Goal: Find specific page/section: Find specific page/section

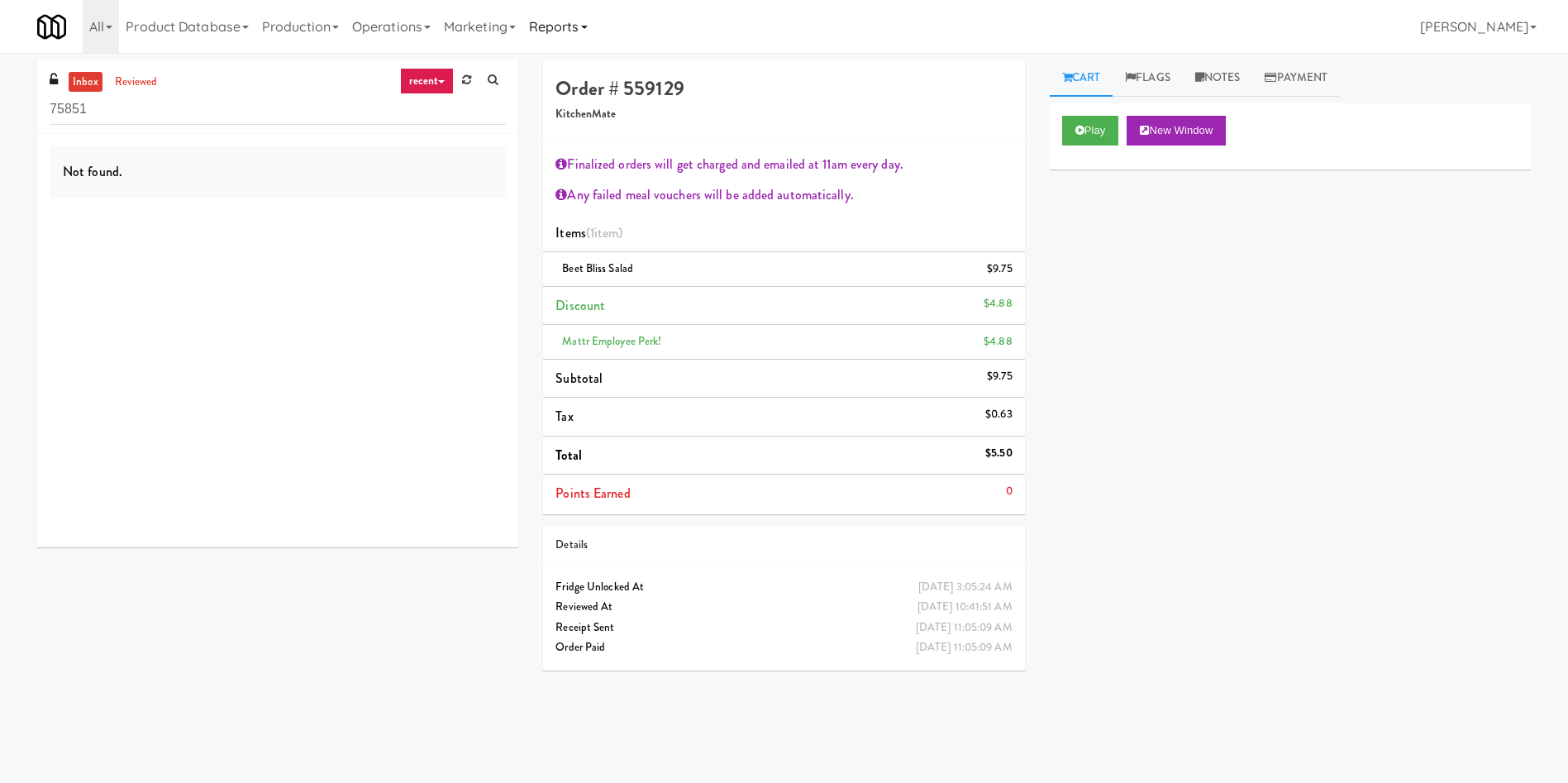
click at [557, 31] on link "Reports" at bounding box center [558, 27] width 72 height 53
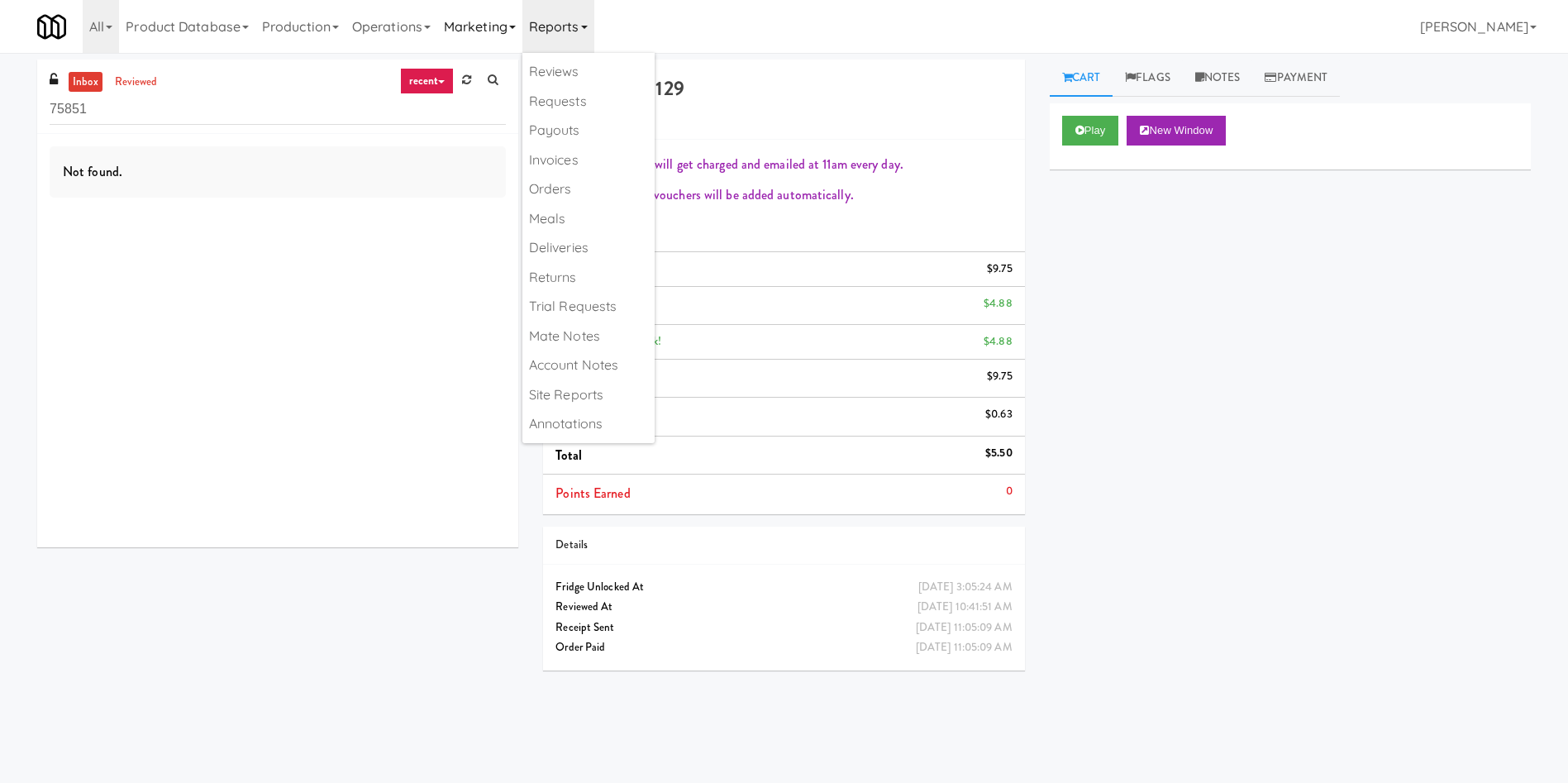
click at [476, 15] on link "Marketing" at bounding box center [479, 27] width 85 height 53
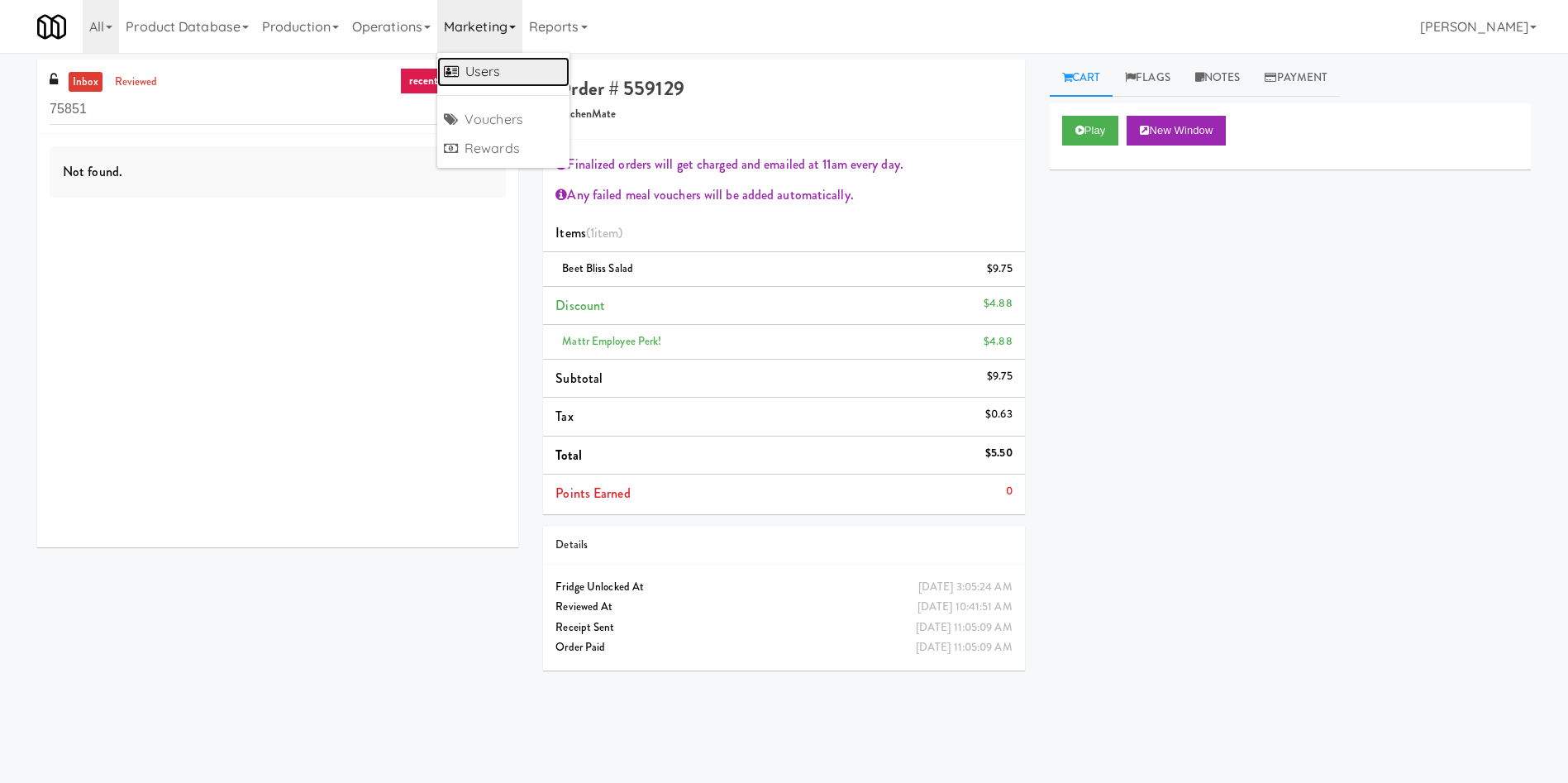
click at [504, 65] on link "Users" at bounding box center [503, 71] width 132 height 30
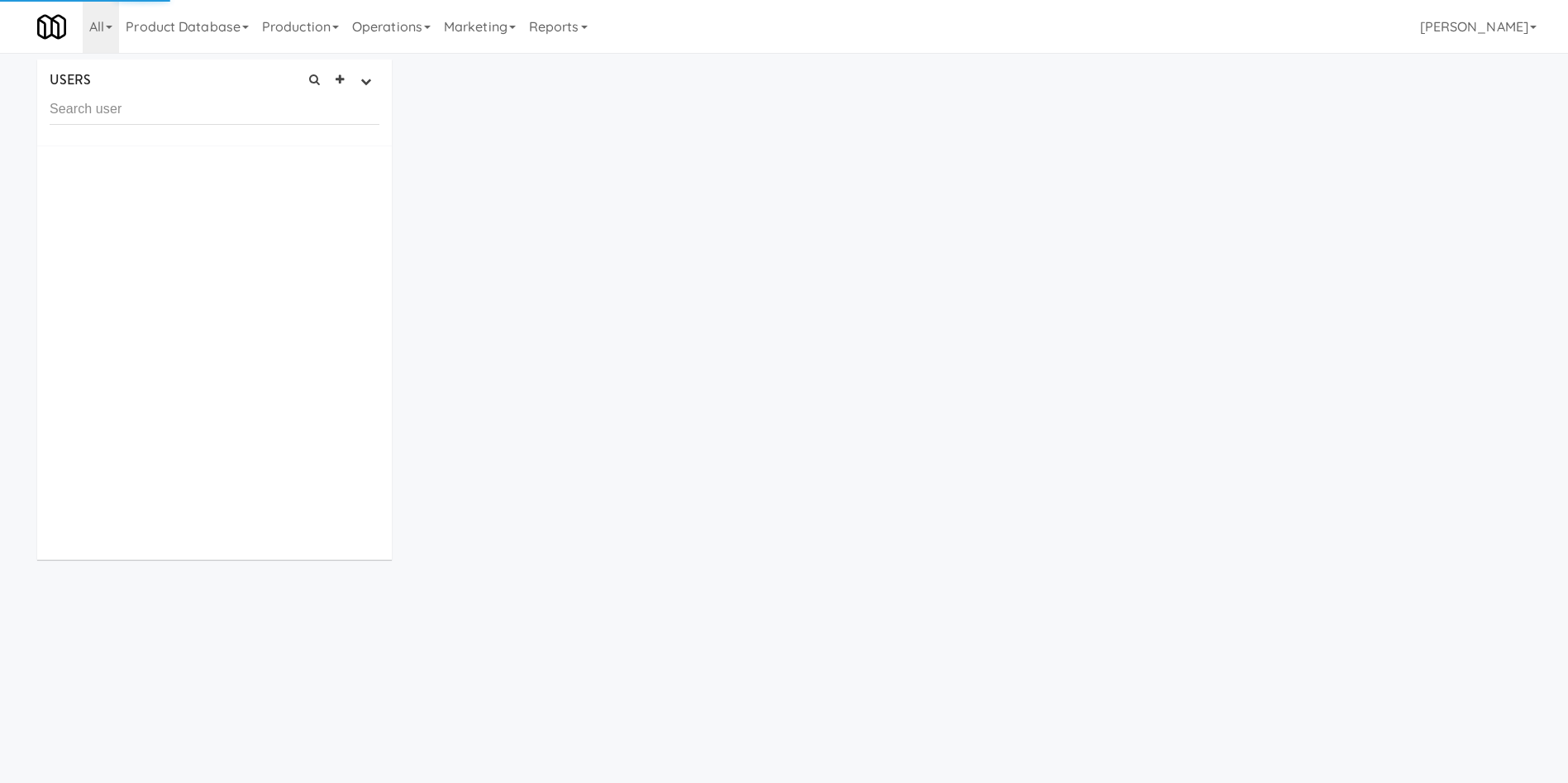
click at [310, 121] on input "text" at bounding box center [214, 110] width 329 height 31
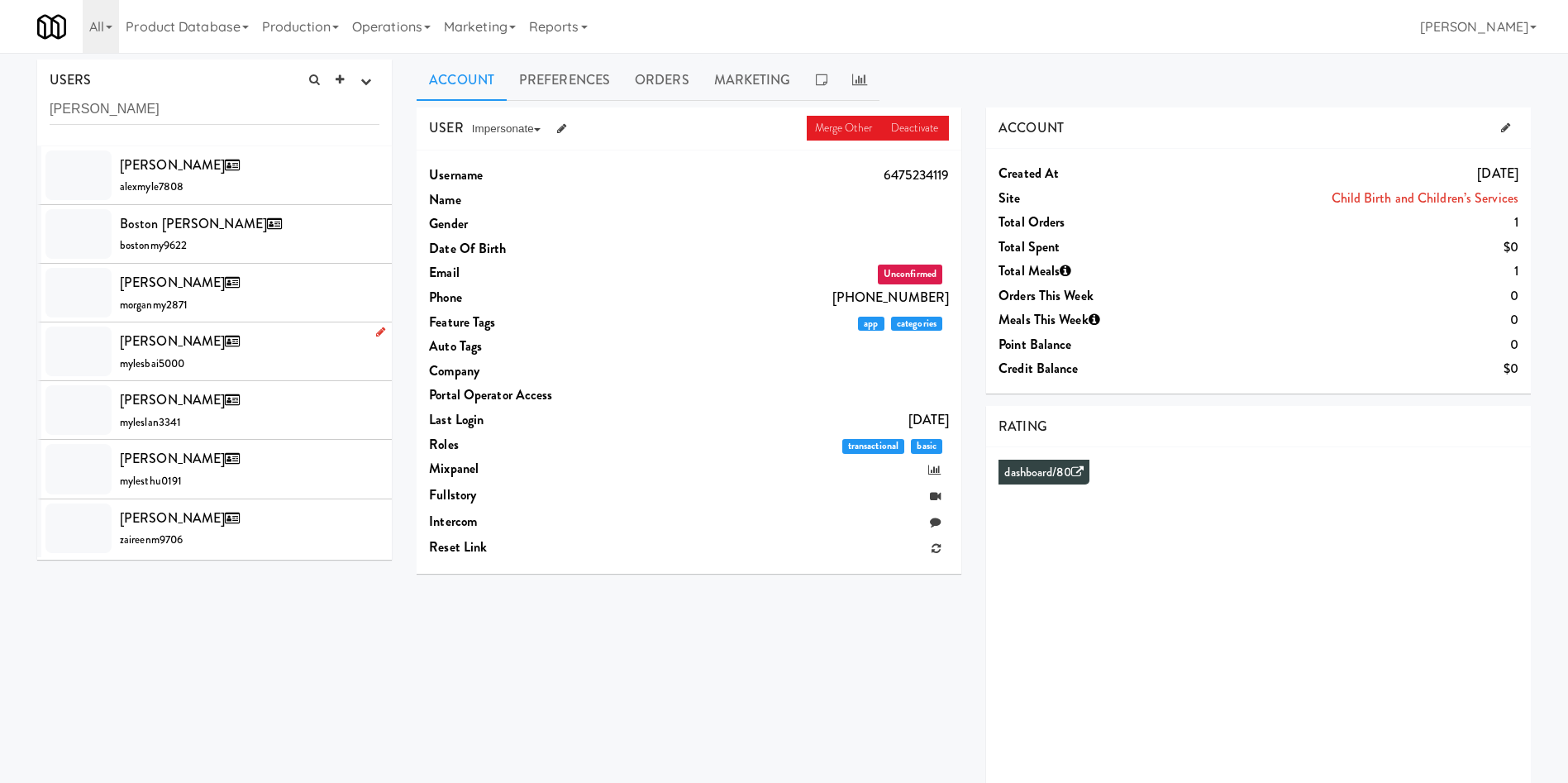
click at [95, 332] on div at bounding box center [78, 352] width 66 height 50
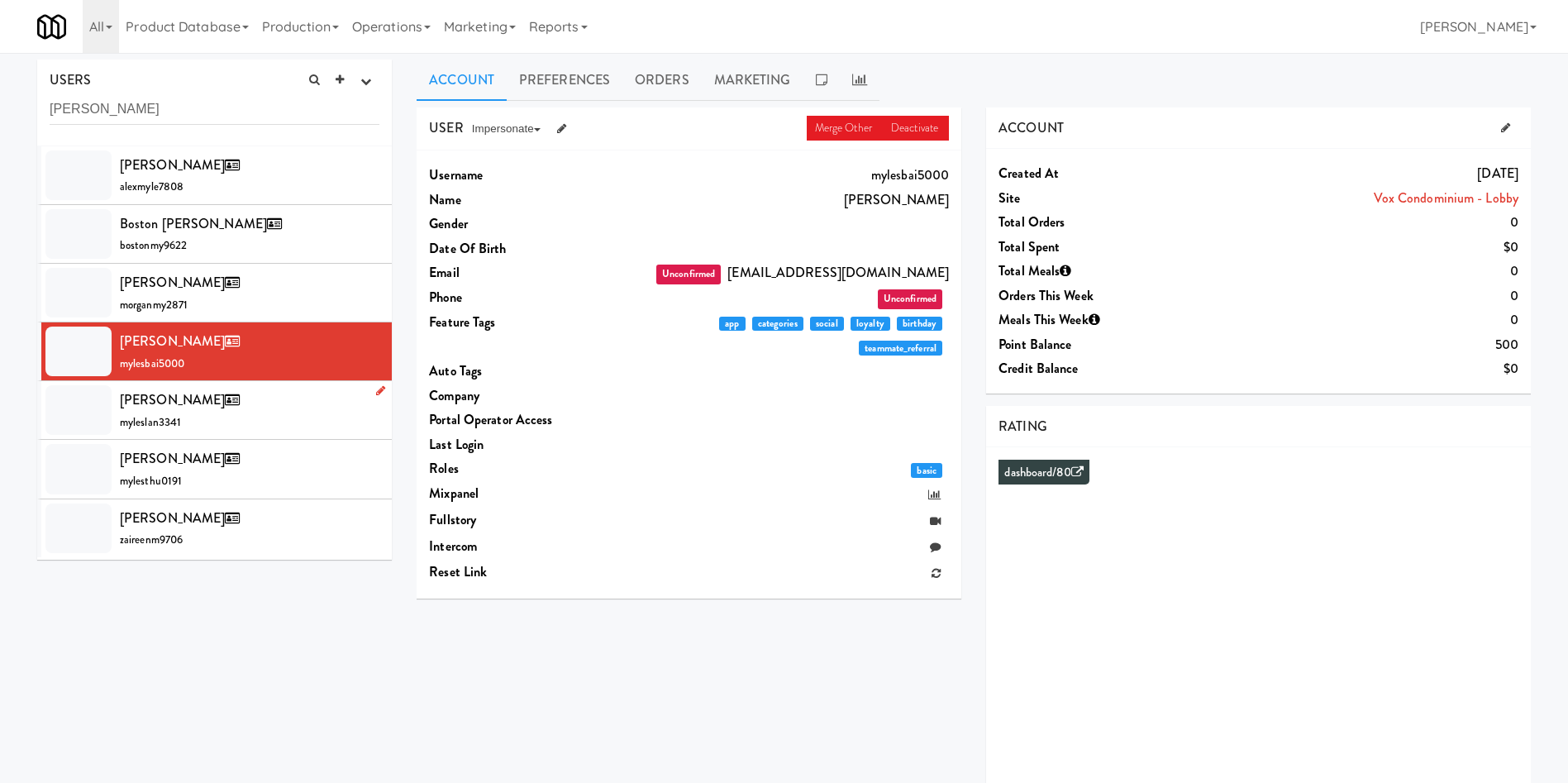
click at [77, 416] on div at bounding box center [78, 410] width 66 height 50
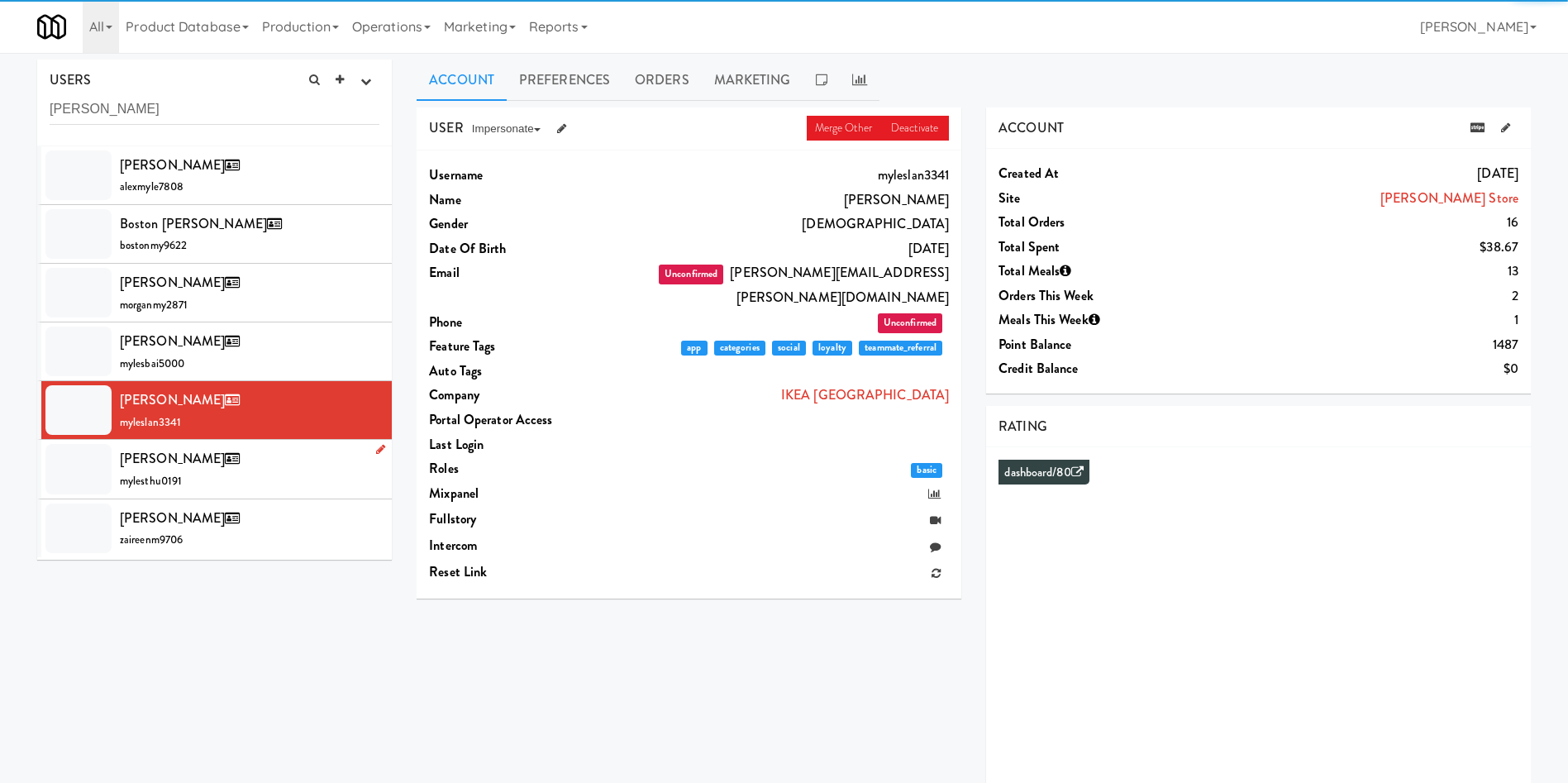
click at [76, 469] on div at bounding box center [78, 469] width 66 height 50
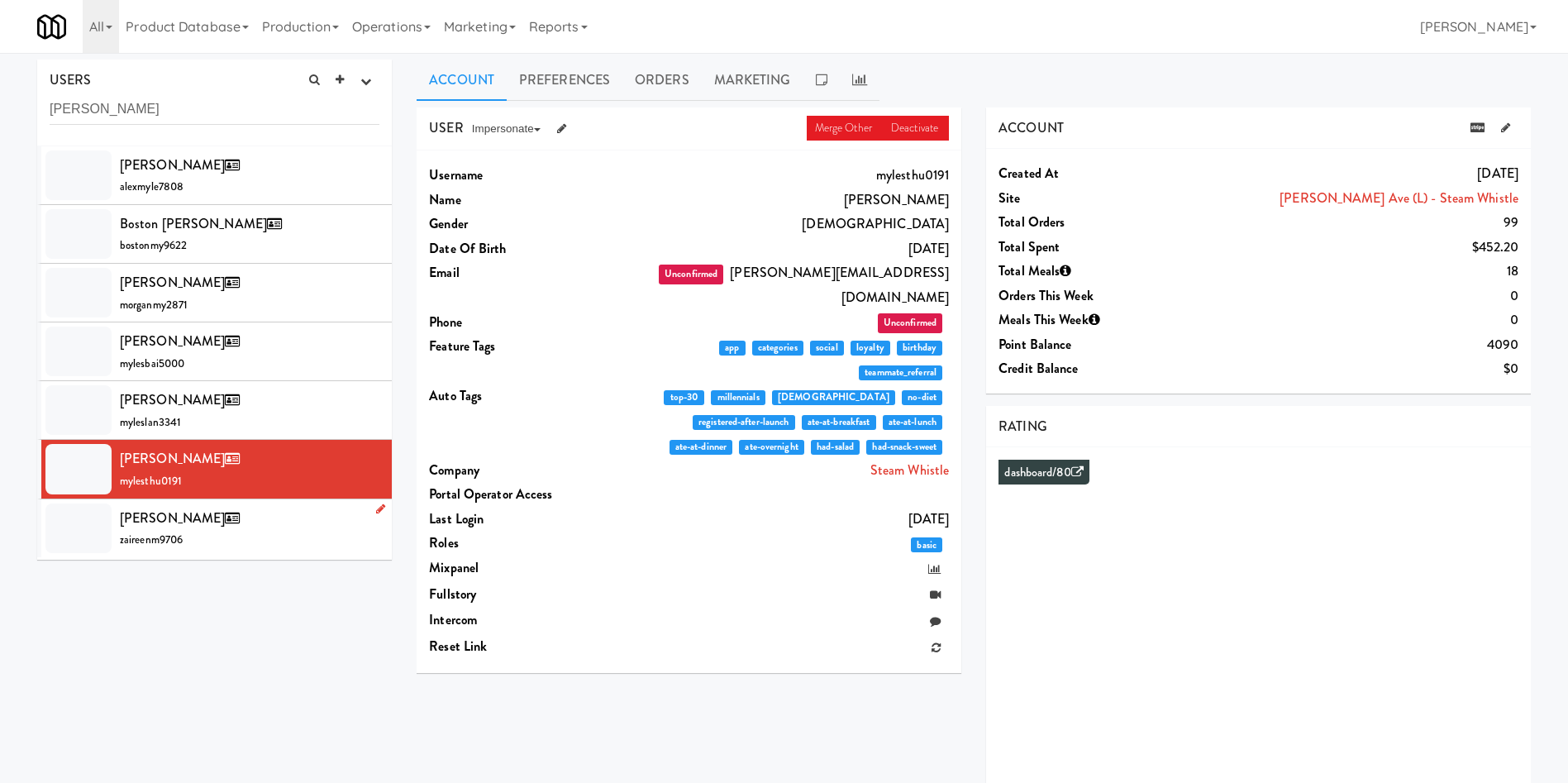
click at [96, 521] on div at bounding box center [78, 528] width 66 height 50
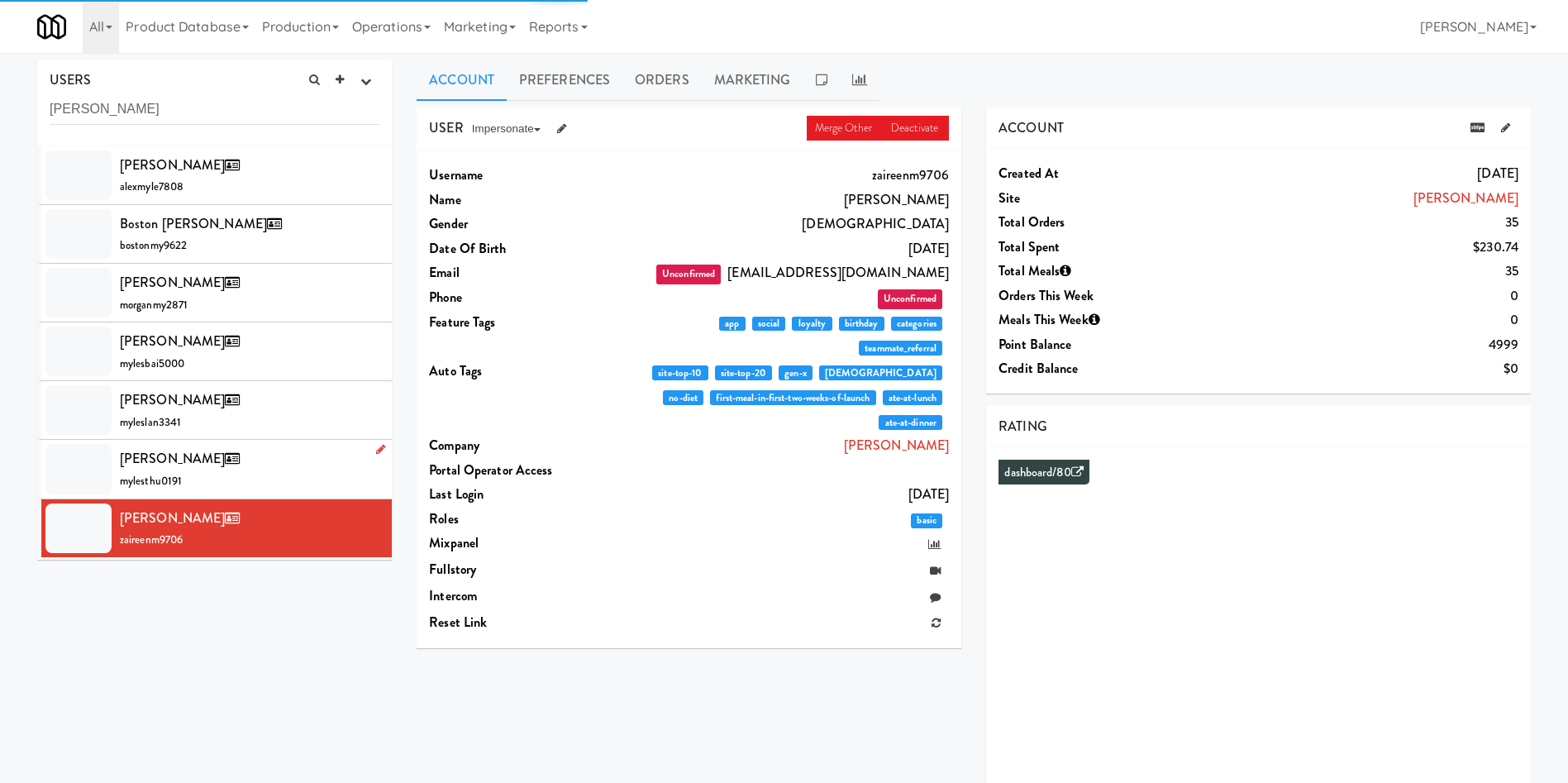
click at [108, 465] on div at bounding box center [78, 469] width 66 height 50
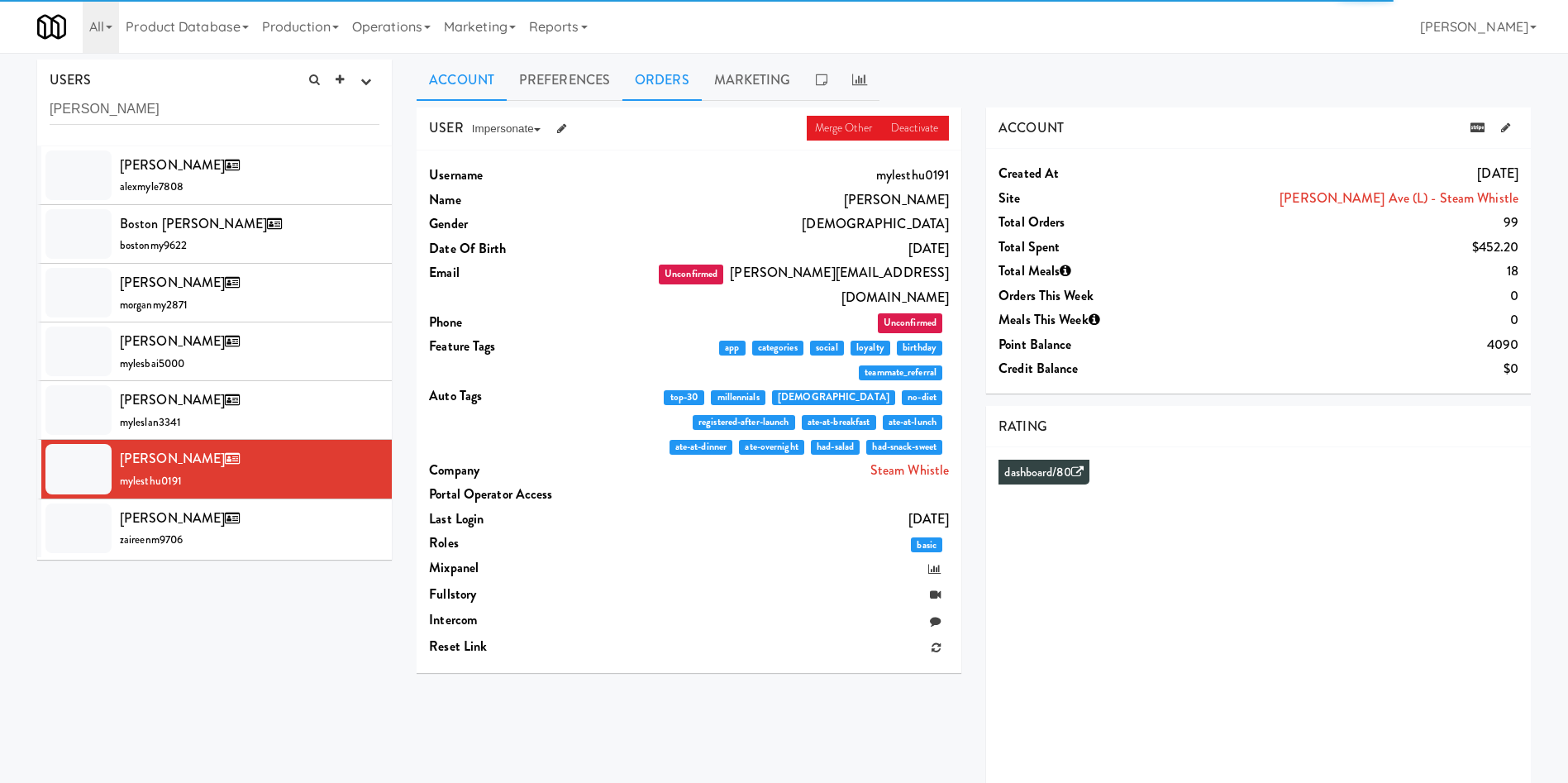
click at [660, 74] on link "Orders" at bounding box center [662, 80] width 79 height 41
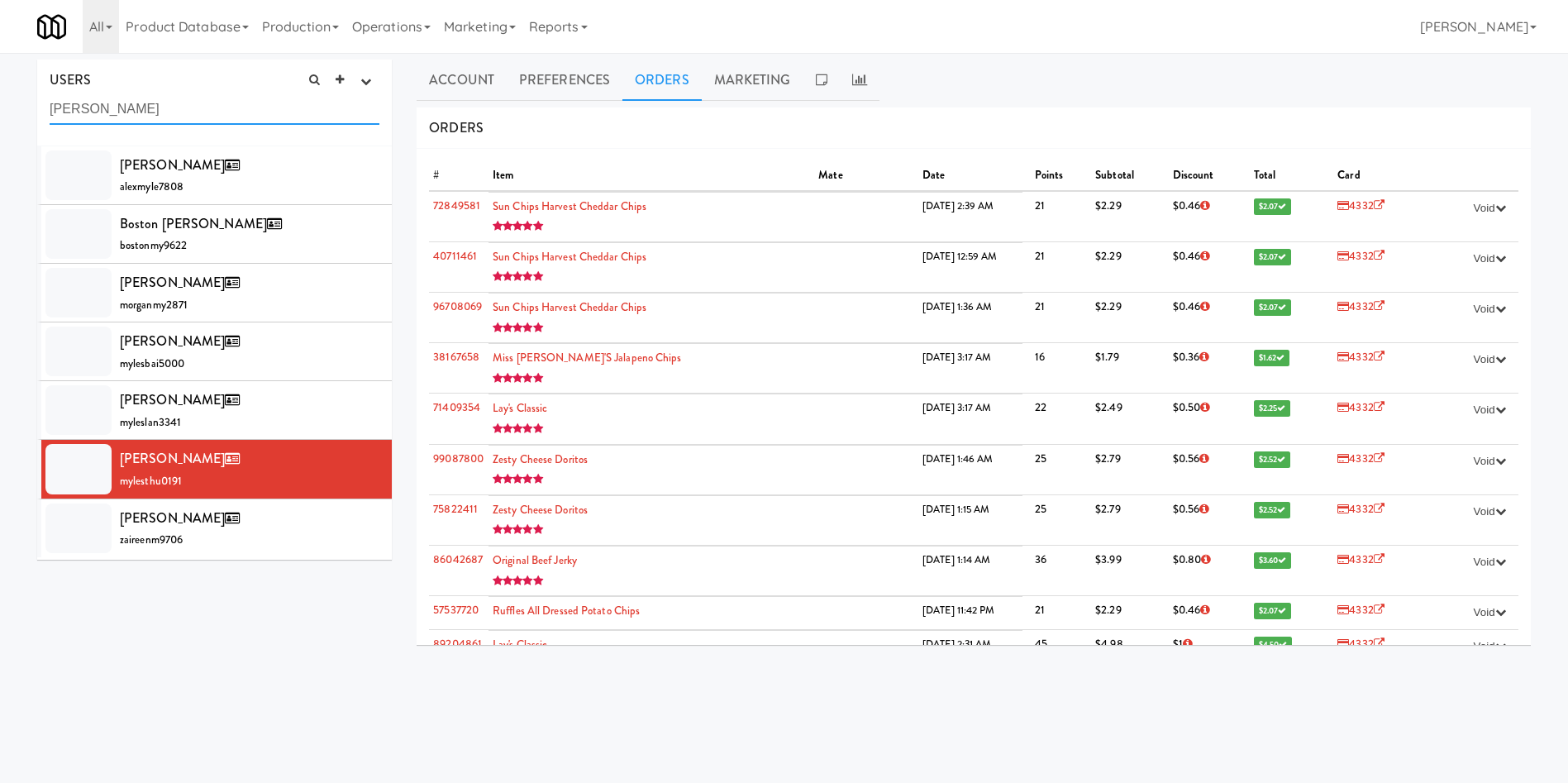
drag, startPoint x: 192, startPoint y: 114, endPoint x: 0, endPoint y: 114, distance: 192.0
click at [0, 114] on div "USERS active Ordered this week Didn't order this week 1 this week 2 this week 3…" at bounding box center [784, 393] width 1568 height 669
paste input "@[DOMAIN_NAME]"
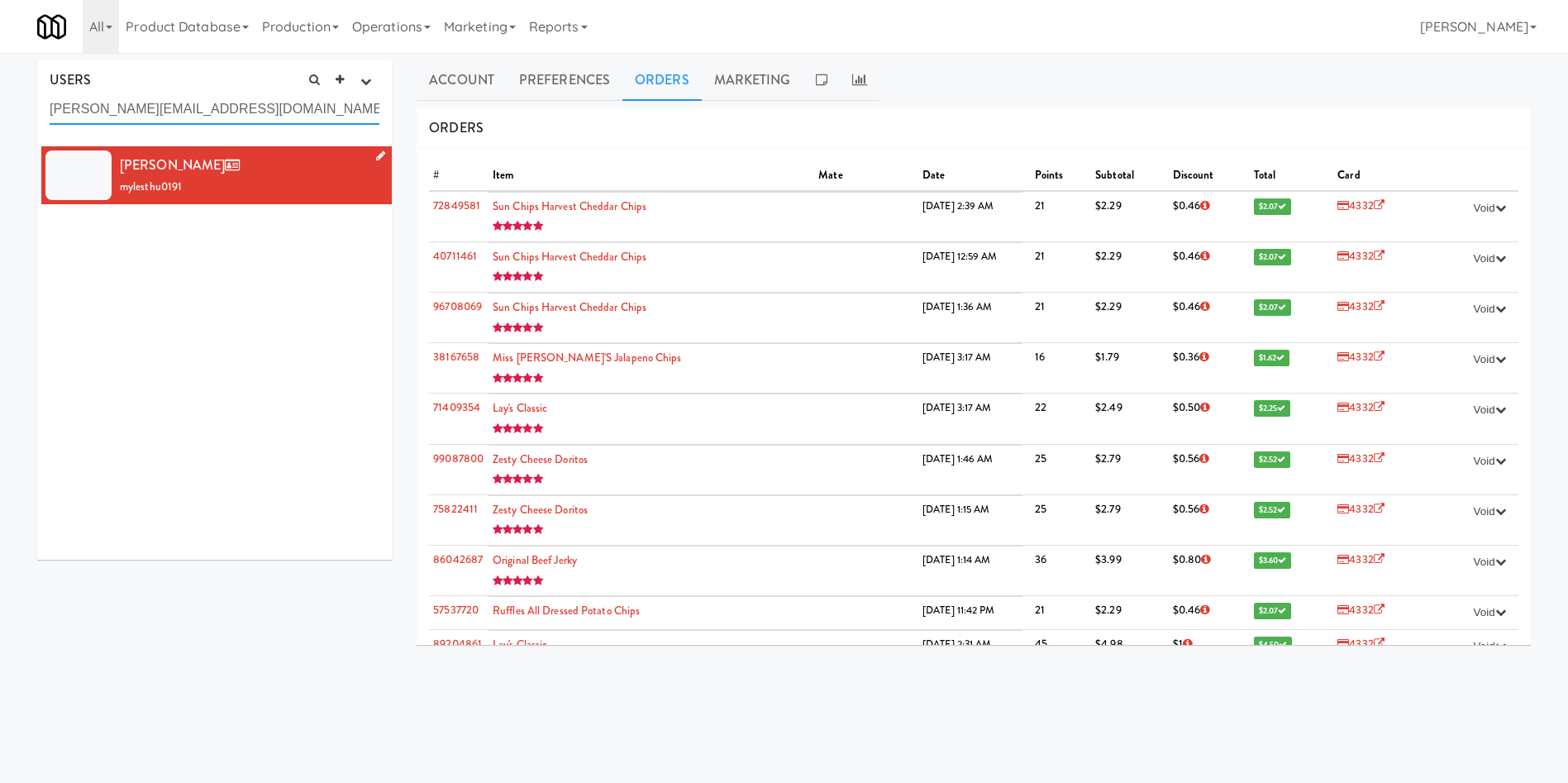
type input "[PERSON_NAME][EMAIL_ADDRESS][DOMAIN_NAME]"
click at [72, 176] on div at bounding box center [78, 176] width 66 height 50
click at [666, 83] on link "Orders" at bounding box center [662, 80] width 79 height 41
click at [668, 78] on link "Orders" at bounding box center [662, 80] width 79 height 41
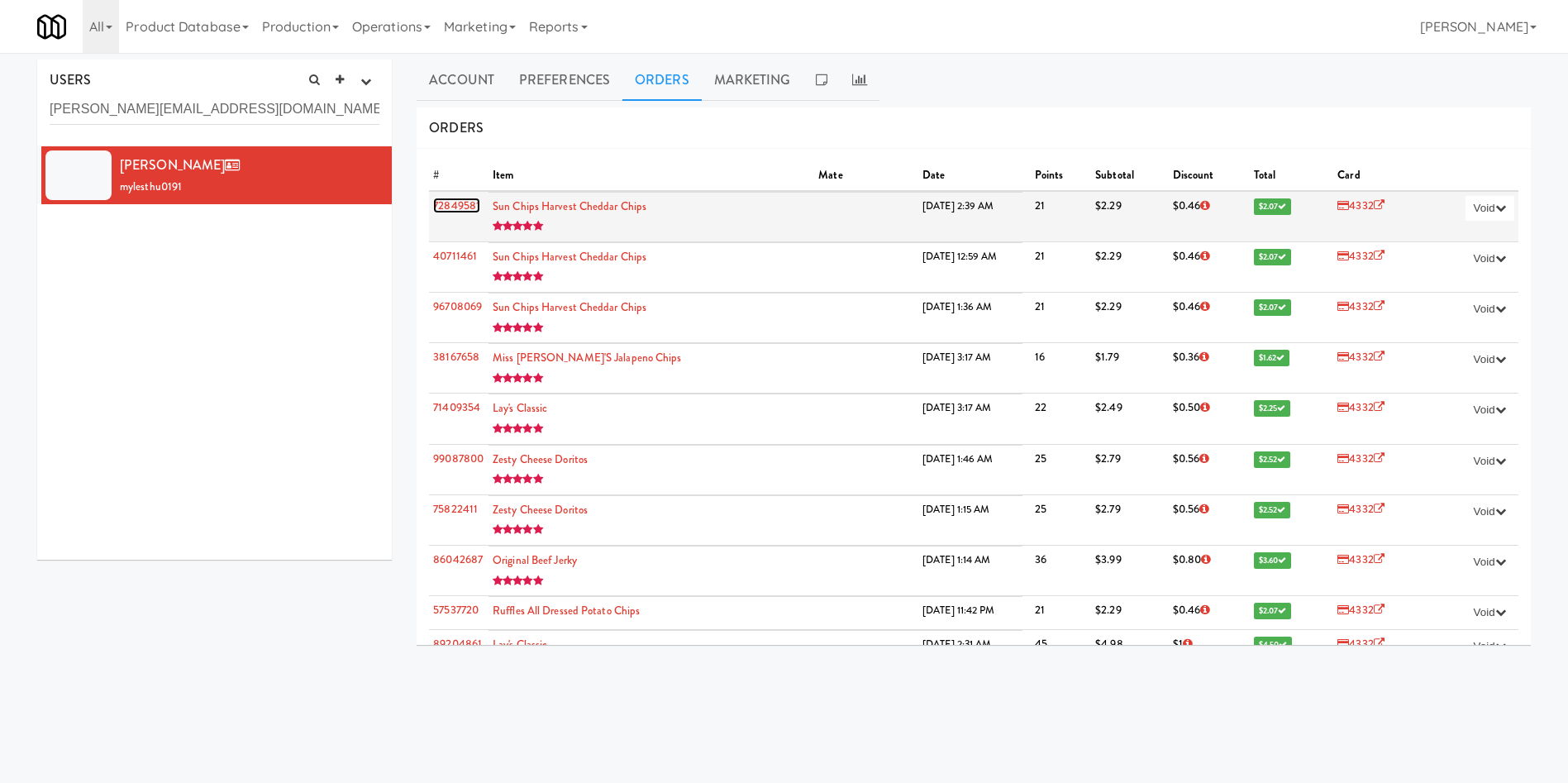
click at [441, 211] on link "72849581" at bounding box center [457, 206] width 47 height 15
